Goal: Information Seeking & Learning: Learn about a topic

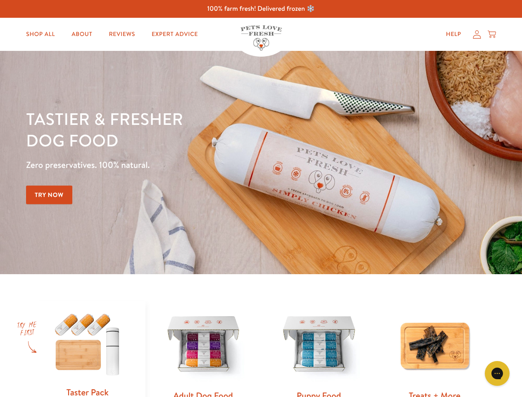
click at [261, 198] on div "Tastier & fresher dog food Zero preservatives. 100% natural. Try Now" at bounding box center [182, 162] width 313 height 109
click at [497, 373] on icon "Gorgias live chat" at bounding box center [497, 373] width 8 height 8
